Goal: Download file/media

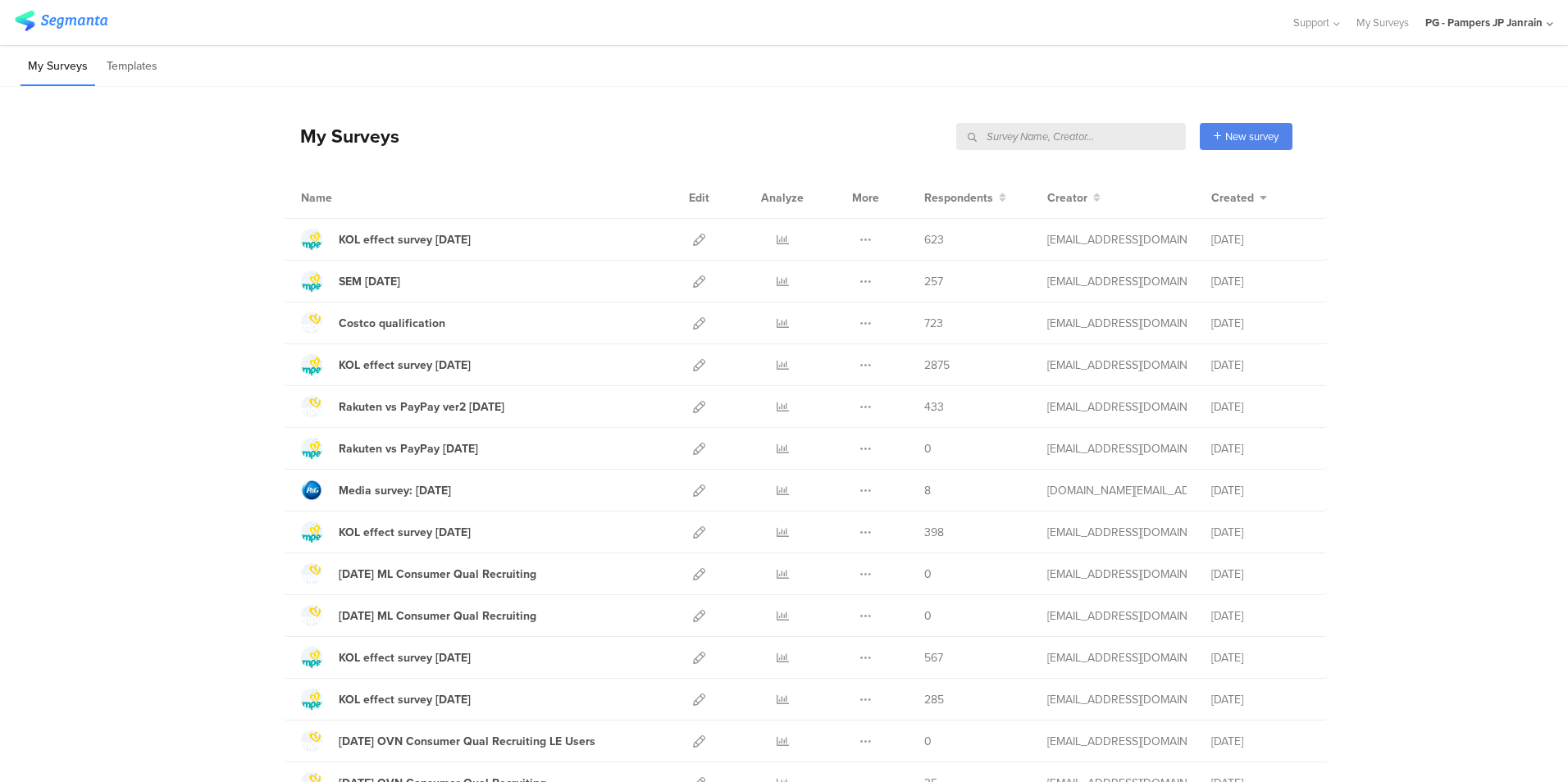
click at [1096, 142] on input "text" at bounding box center [1071, 137] width 230 height 27
type input "すく"
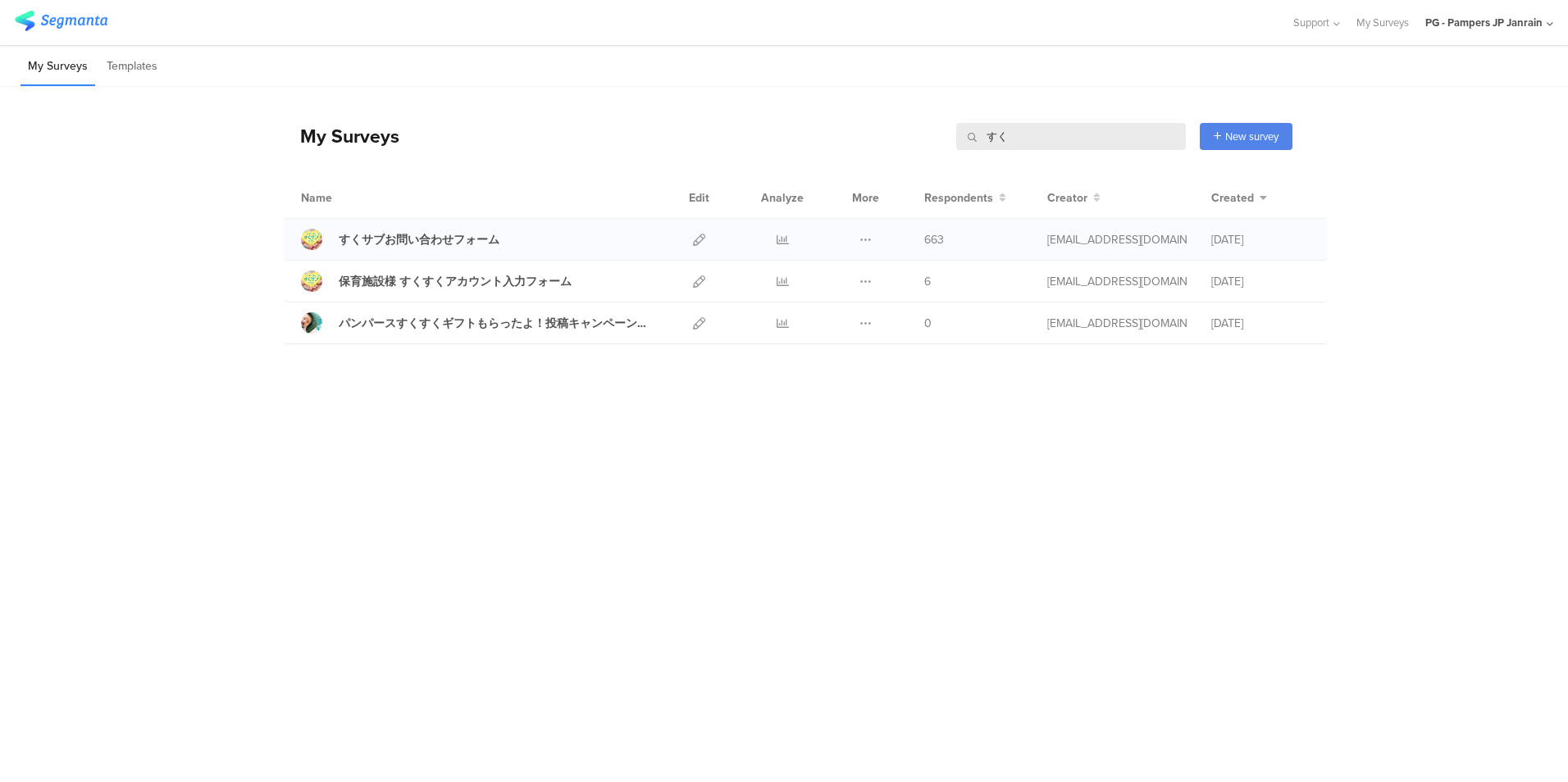
click at [794, 239] on div at bounding box center [782, 239] width 49 height 41
click at [786, 239] on icon at bounding box center [782, 240] width 12 height 12
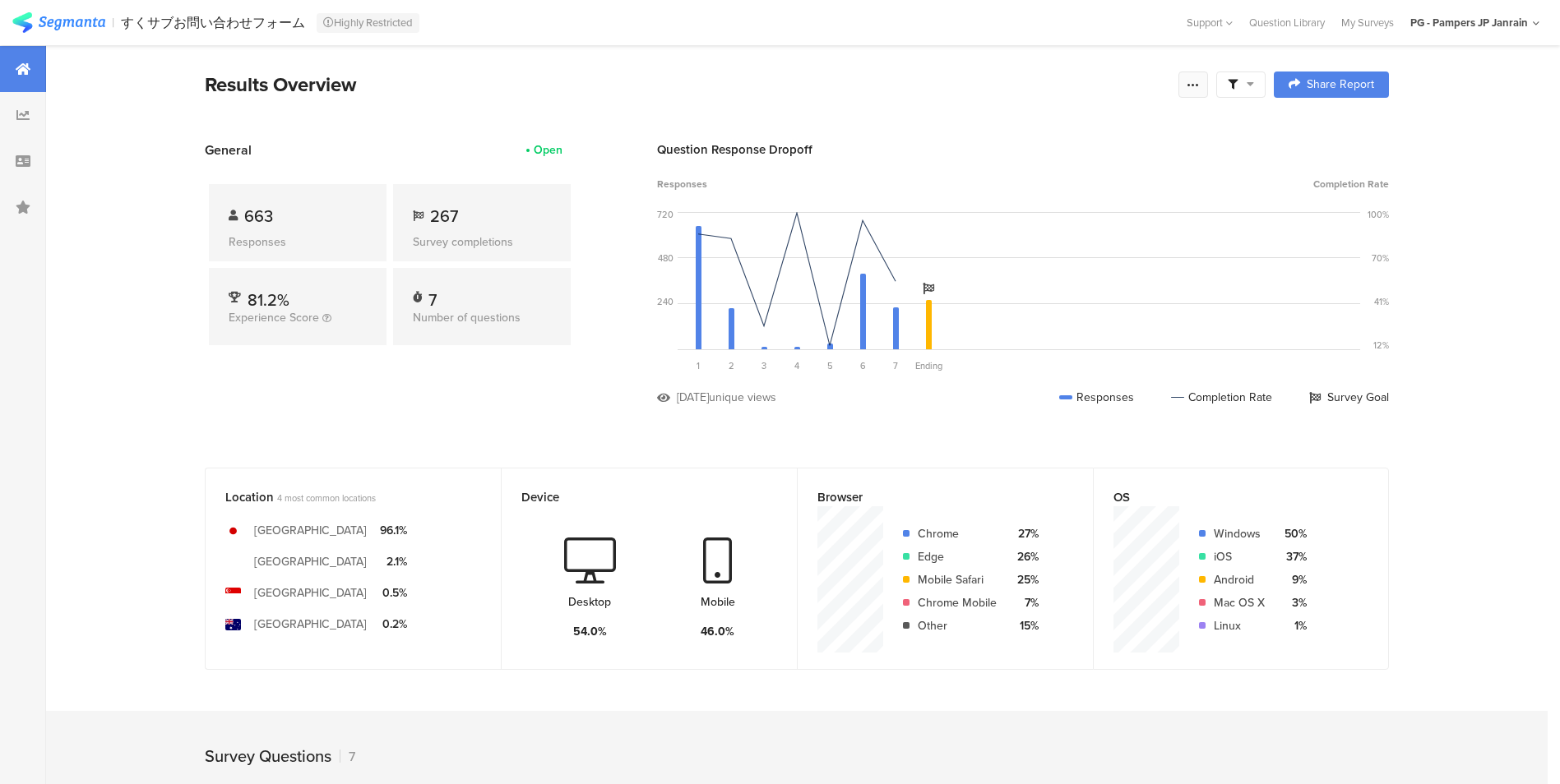
click at [1199, 89] on icon at bounding box center [1193, 85] width 13 height 13
click at [1031, 253] on span "Export Results" at bounding box center [1021, 250] width 74 height 18
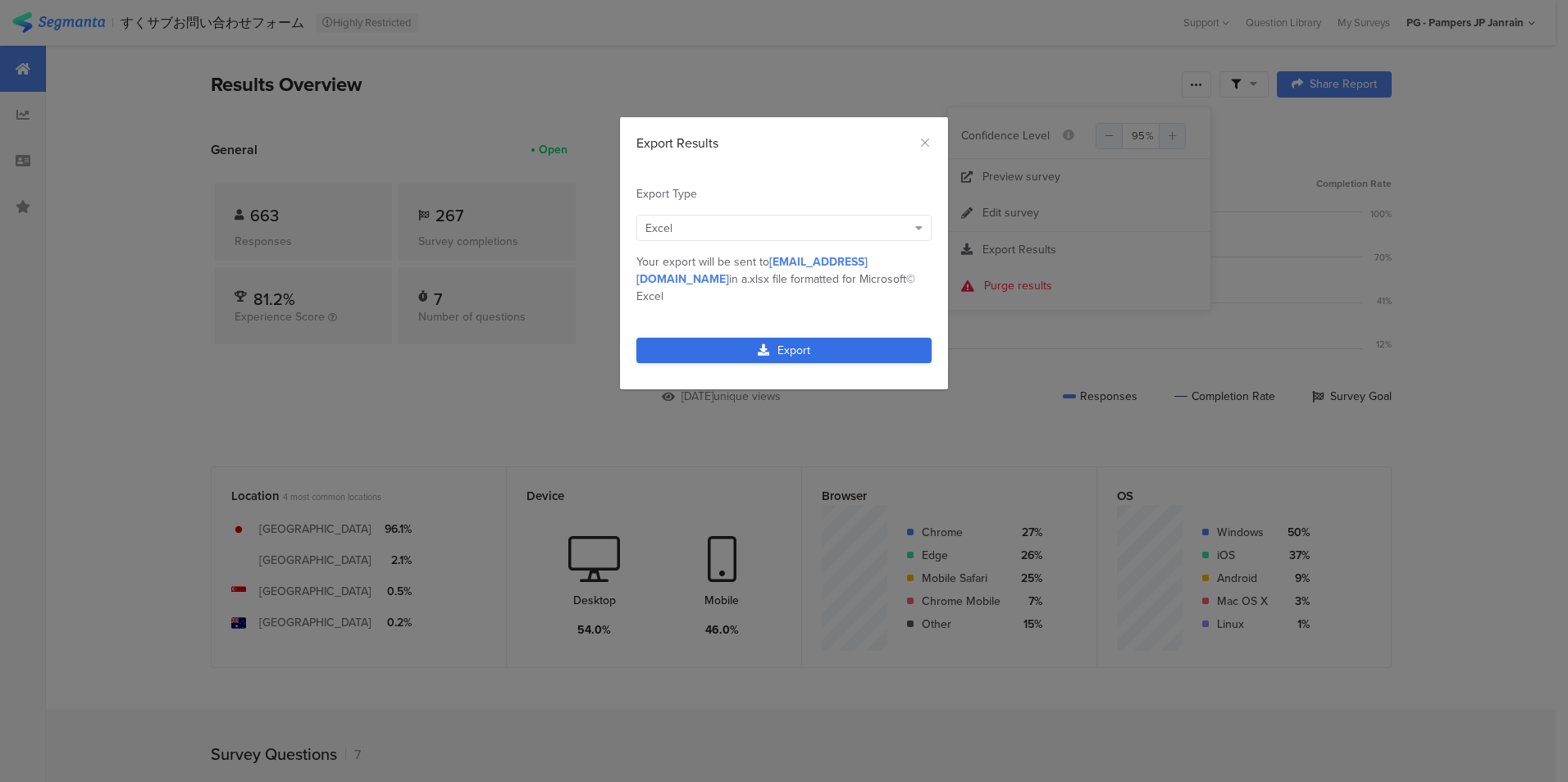
click at [833, 338] on link "Export" at bounding box center [784, 351] width 295 height 26
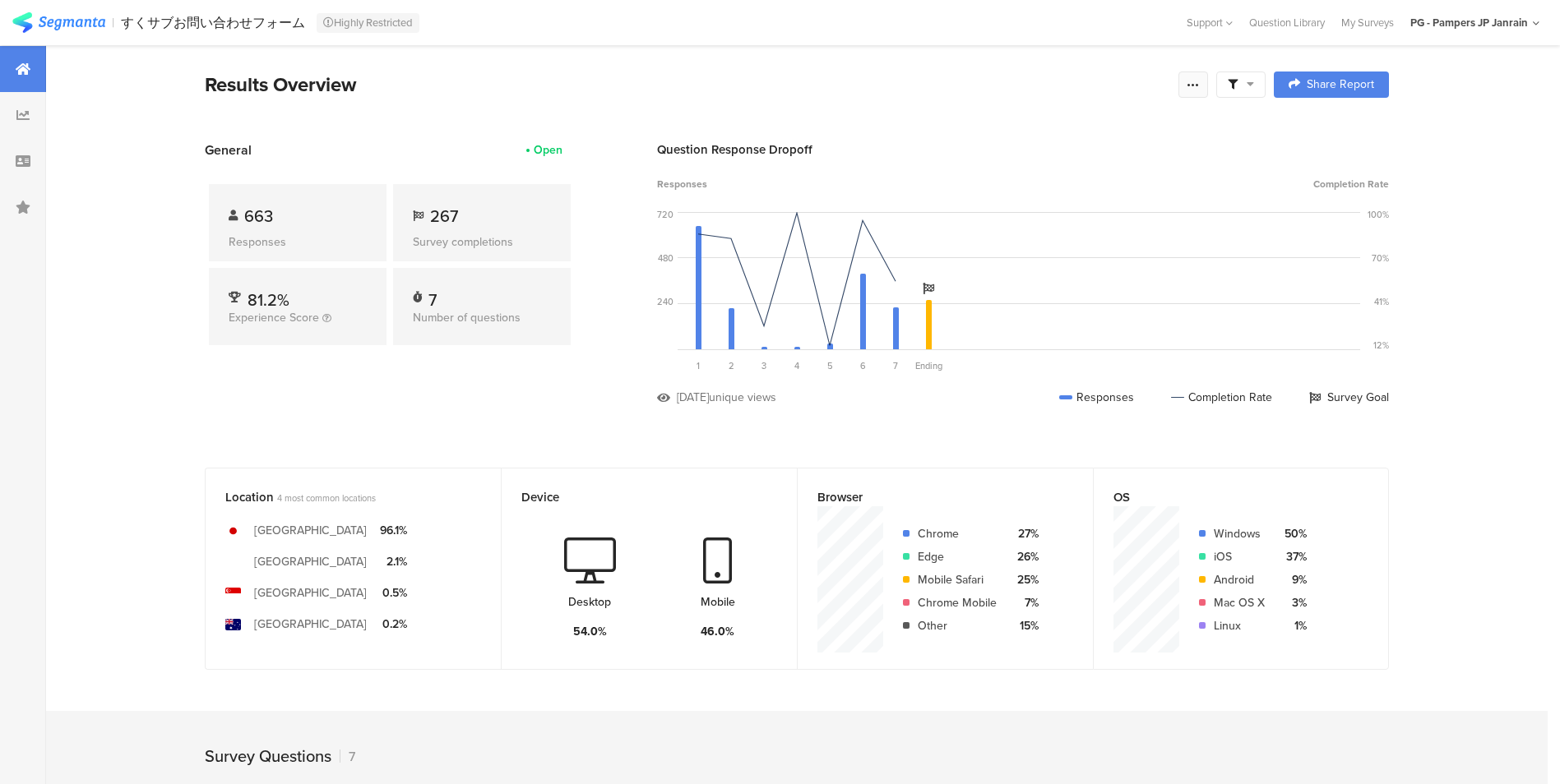
click at [1197, 87] on icon at bounding box center [1193, 85] width 13 height 13
